Goal: Task Accomplishment & Management: Use online tool/utility

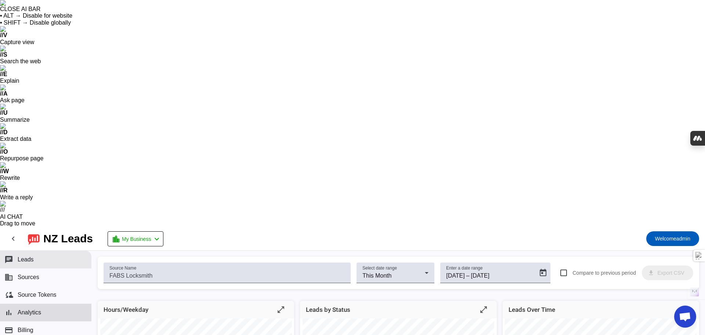
click at [21, 256] on span "Leads" at bounding box center [26, 259] width 16 height 7
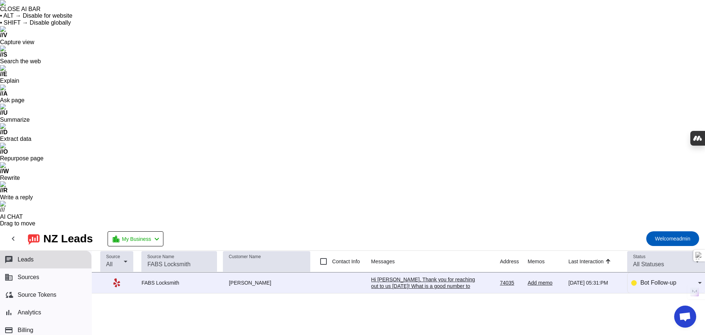
click at [42, 268] on button "business Sources" at bounding box center [45, 277] width 91 height 18
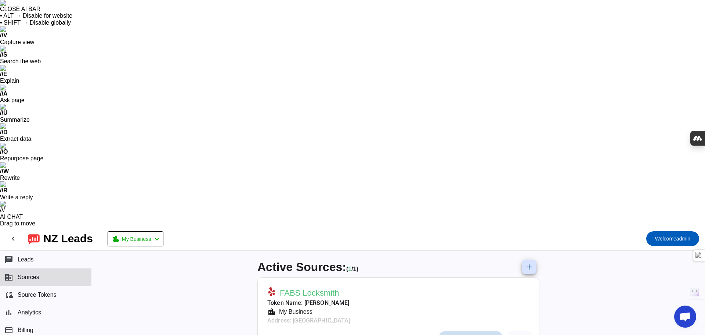
click at [478, 334] on span "Messaging Settings" at bounding box center [474, 338] width 45 height 6
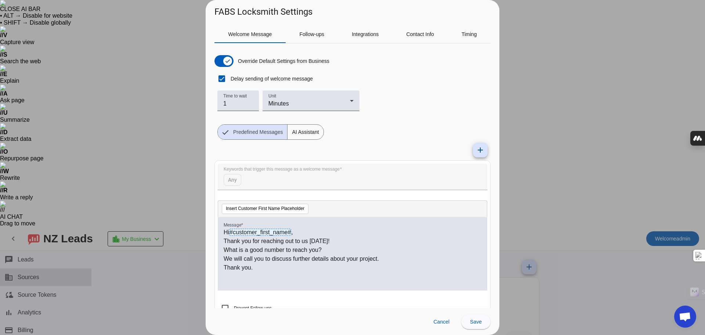
click at [610, 84] on div at bounding box center [352, 167] width 705 height 335
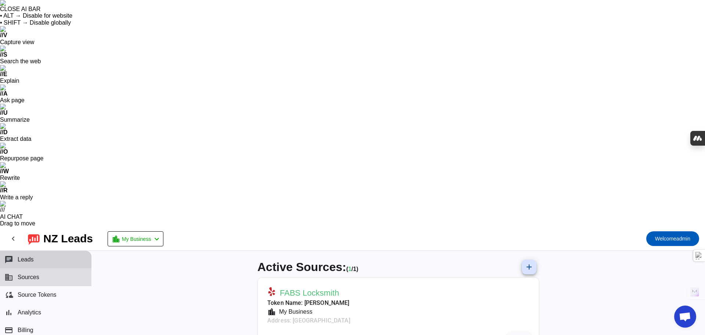
click at [41, 250] on button "chat Leads" at bounding box center [45, 259] width 91 height 18
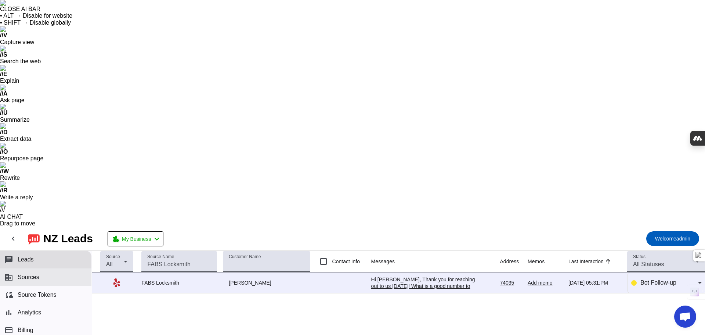
click at [41, 268] on button "business Sources" at bounding box center [45, 277] width 91 height 18
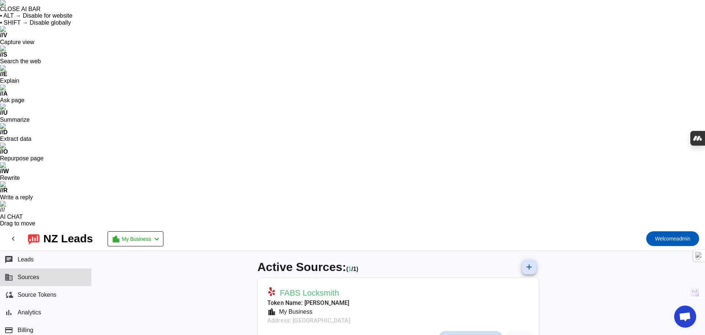
click at [455, 334] on span "Messaging Settings" at bounding box center [474, 338] width 45 height 6
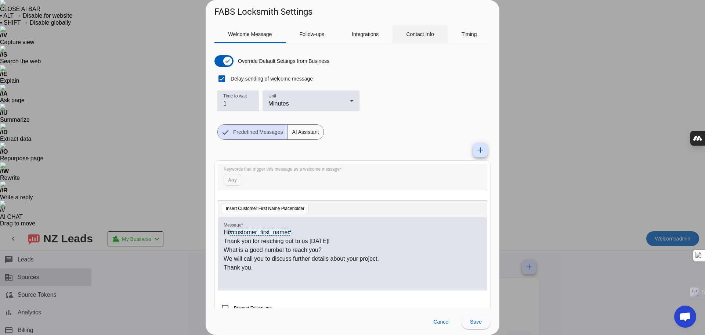
click at [417, 32] on span "Contact Info" at bounding box center [420, 34] width 28 height 5
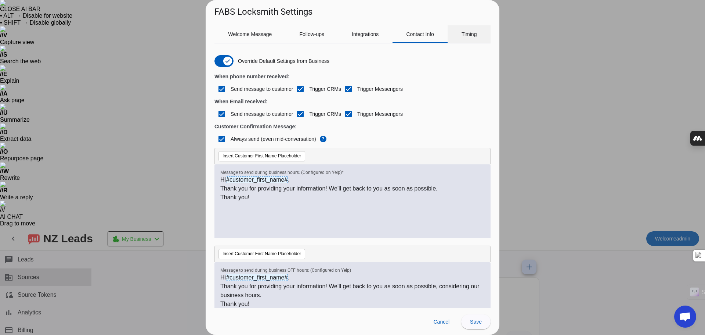
click at [453, 33] on div "Timing" at bounding box center [469, 34] width 43 height 18
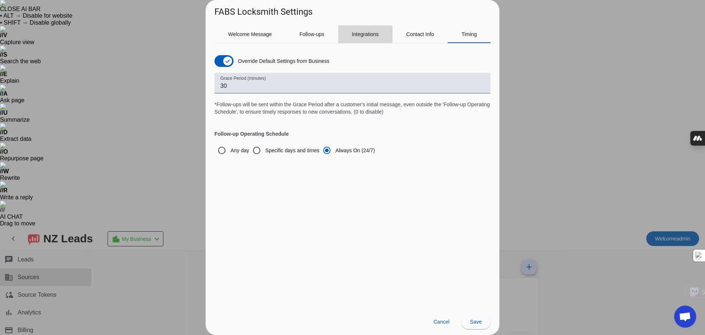
click at [379, 35] on div "Integrations" at bounding box center [365, 34] width 54 height 18
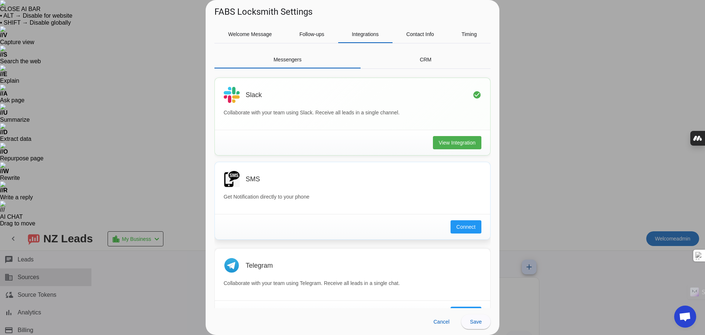
scroll to position [73, 0]
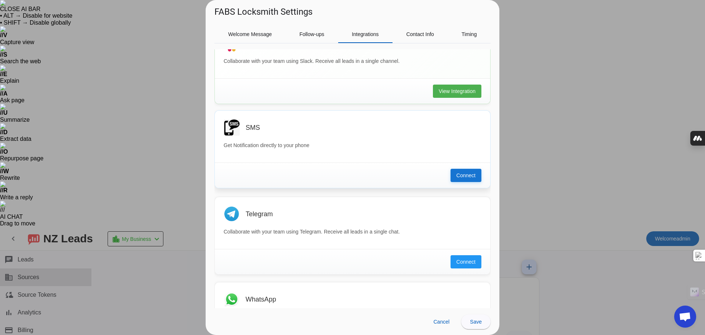
click at [456, 177] on span "Connect" at bounding box center [465, 174] width 19 height 7
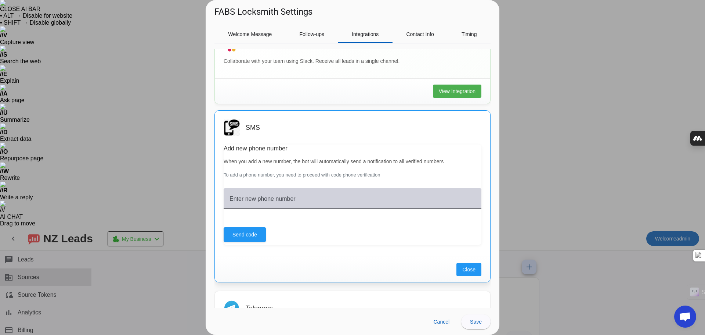
click at [344, 202] on input "Enter new phone number" at bounding box center [353, 201] width 246 height 9
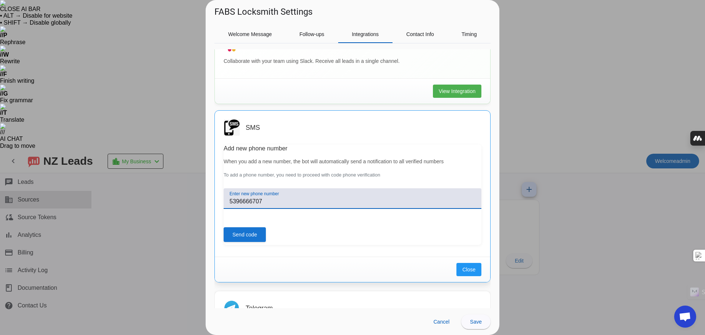
type input "5396666707"
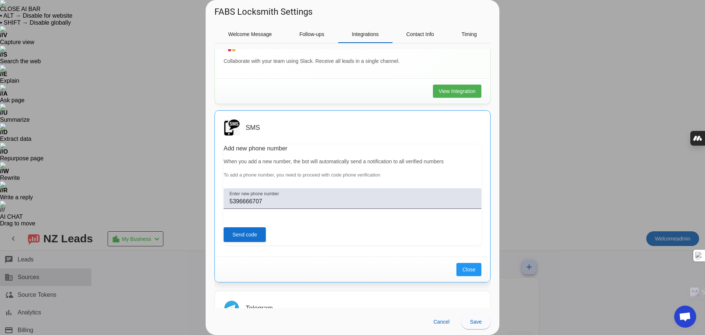
click at [256, 235] on span "Send code" at bounding box center [244, 234] width 25 height 7
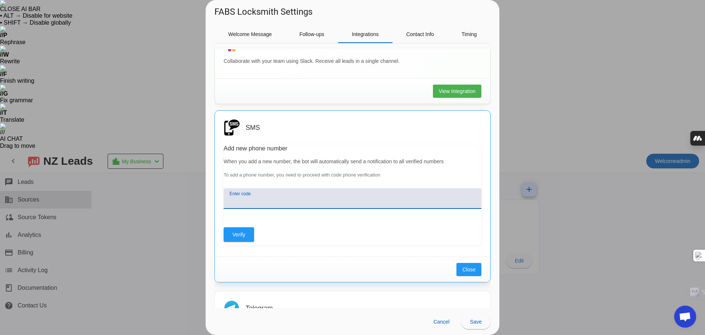
click at [301, 202] on input "Enter code" at bounding box center [353, 201] width 246 height 9
type input "9954"
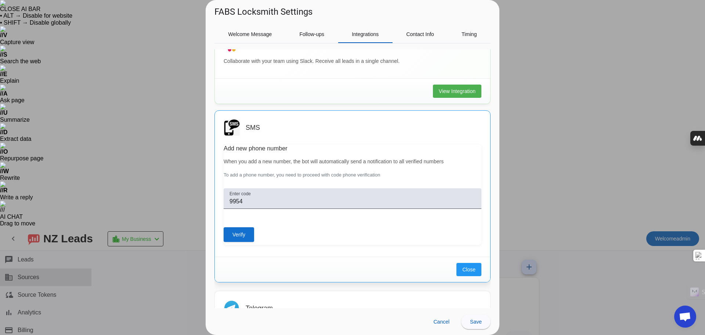
click at [248, 234] on span at bounding box center [239, 234] width 30 height 18
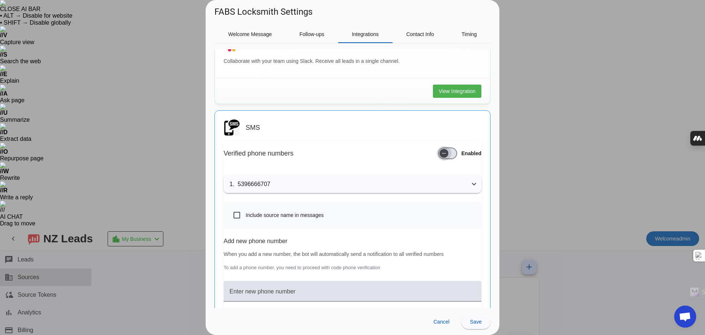
click at [444, 154] on span "button" at bounding box center [444, 153] width 15 height 15
click at [234, 215] on input "Include source name in messages" at bounding box center [237, 214] width 15 height 15
checkbox input "true"
click at [257, 242] on h3 "Add new phone number" at bounding box center [353, 240] width 258 height 7
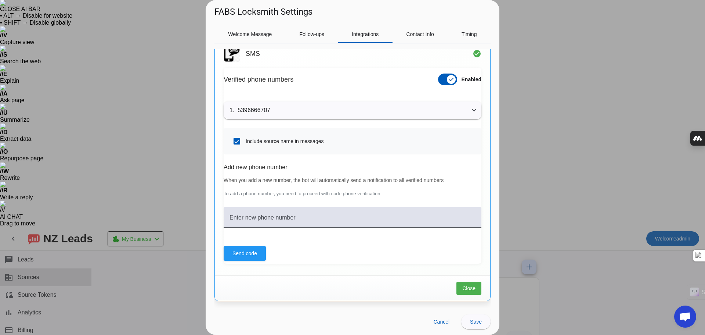
scroll to position [147, 0]
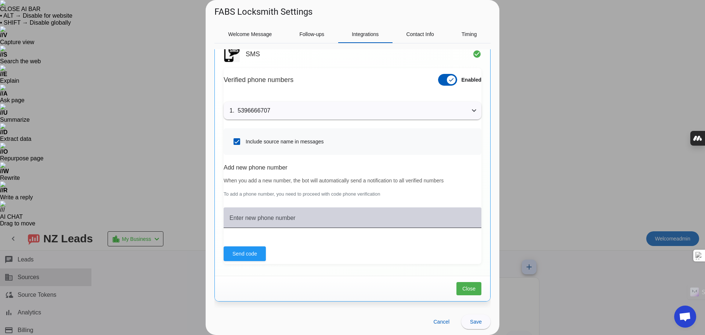
click at [262, 223] on input "Enter new phone number" at bounding box center [353, 220] width 246 height 9
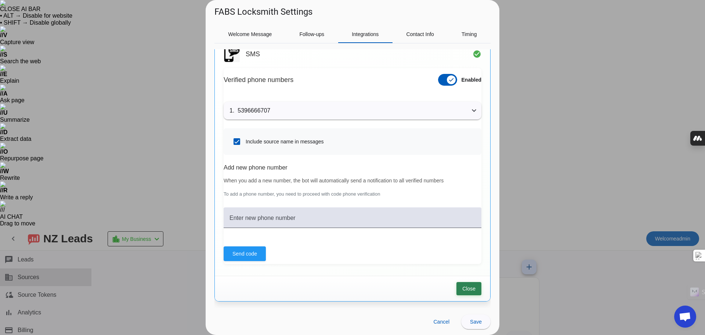
click at [462, 286] on span "Close" at bounding box center [468, 288] width 13 height 7
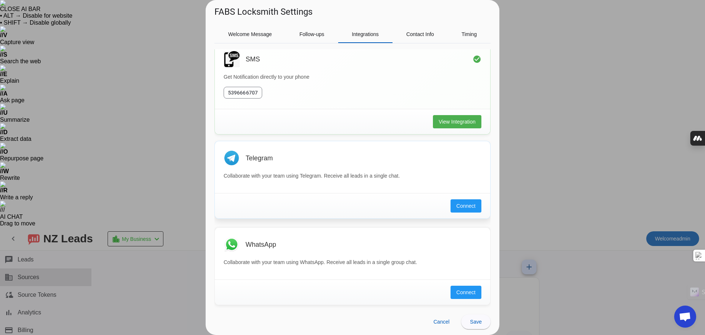
scroll to position [106, 0]
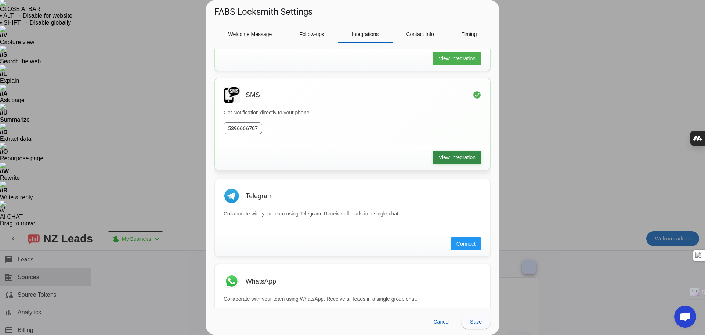
click at [449, 155] on span "View Integration" at bounding box center [457, 156] width 37 height 7
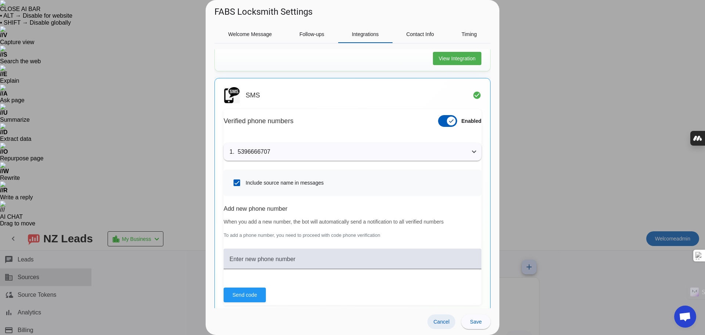
click at [444, 321] on span "Cancel" at bounding box center [441, 321] width 16 height 6
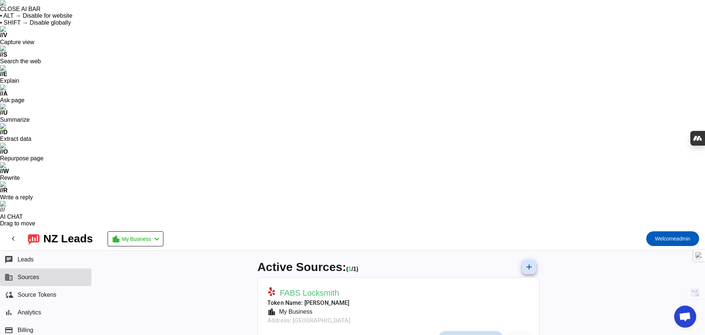
click at [459, 334] on span "Messaging Settings" at bounding box center [474, 338] width 45 height 6
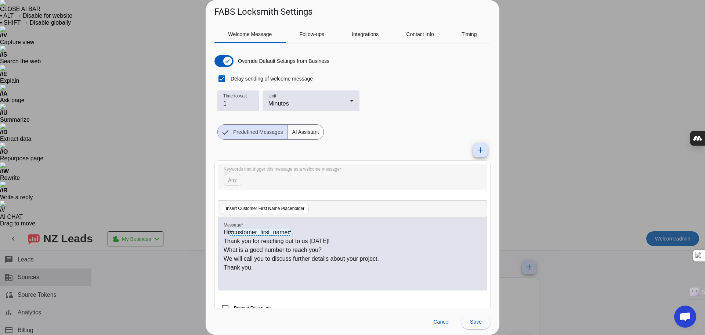
click at [540, 13] on div at bounding box center [352, 167] width 705 height 335
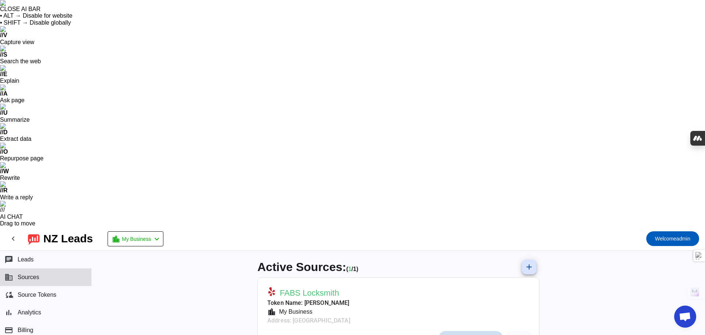
click at [454, 334] on span "Messaging Settings" at bounding box center [474, 338] width 45 height 6
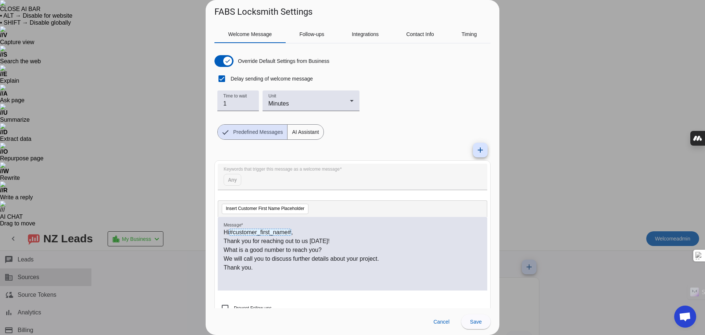
click at [520, 15] on div at bounding box center [352, 167] width 705 height 335
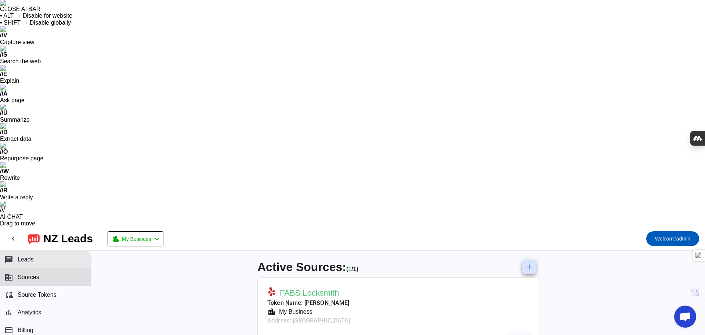
click at [30, 250] on button "chat Leads" at bounding box center [45, 259] width 91 height 18
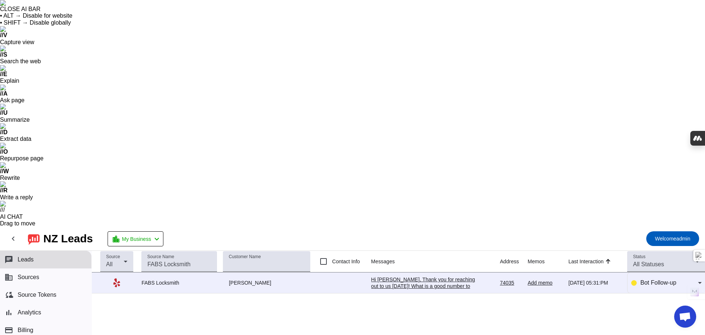
click at [426, 276] on div "Hi [PERSON_NAME], Thank you for reaching out to us [DATE]! What is a good numbe…" at bounding box center [426, 289] width 110 height 26
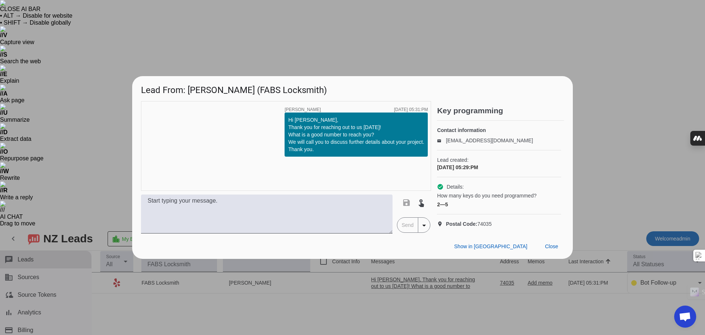
click at [675, 216] on div at bounding box center [352, 167] width 705 height 335
